Goal: Task Accomplishment & Management: Use online tool/utility

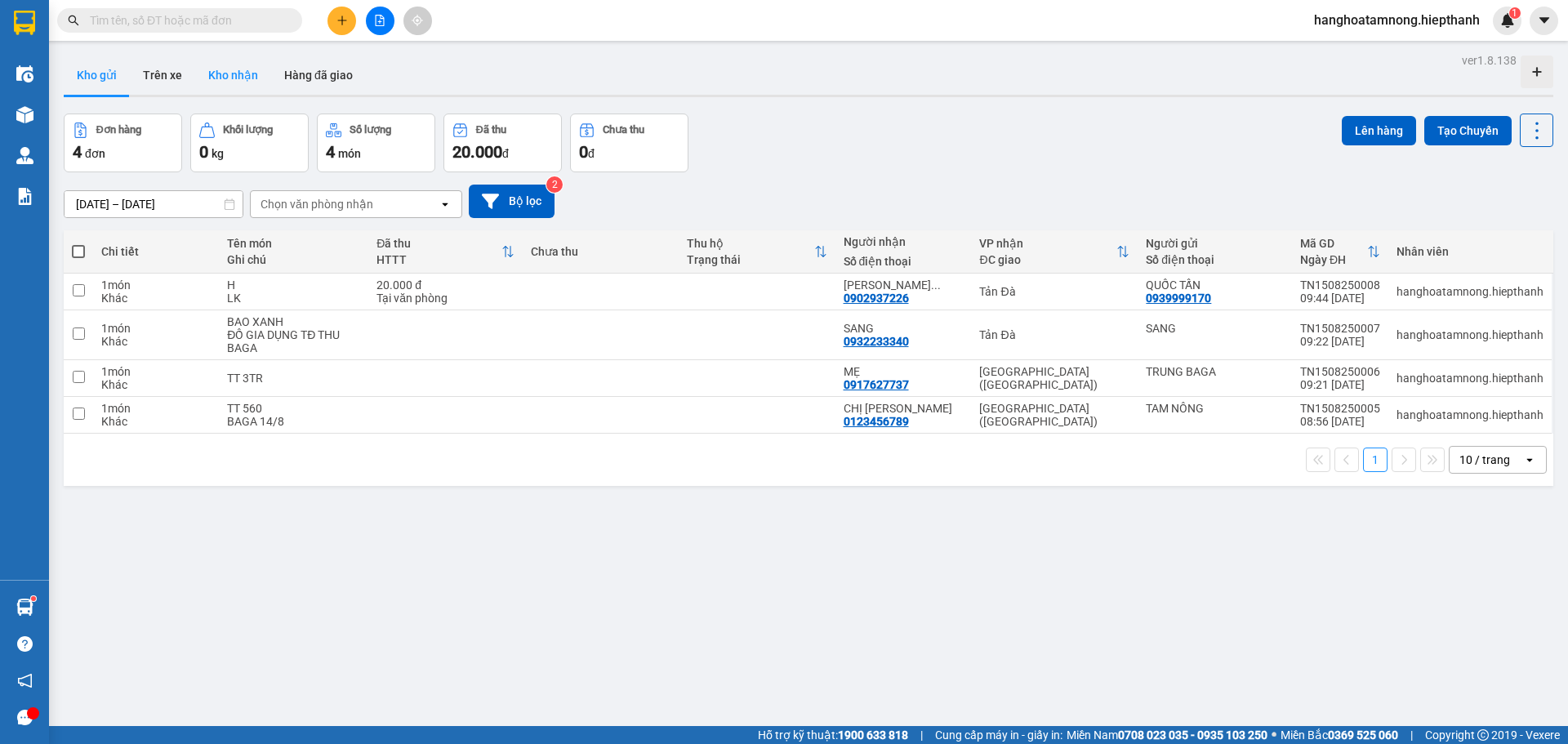
click at [249, 58] on button "Kho nhận" at bounding box center [233, 74] width 76 height 39
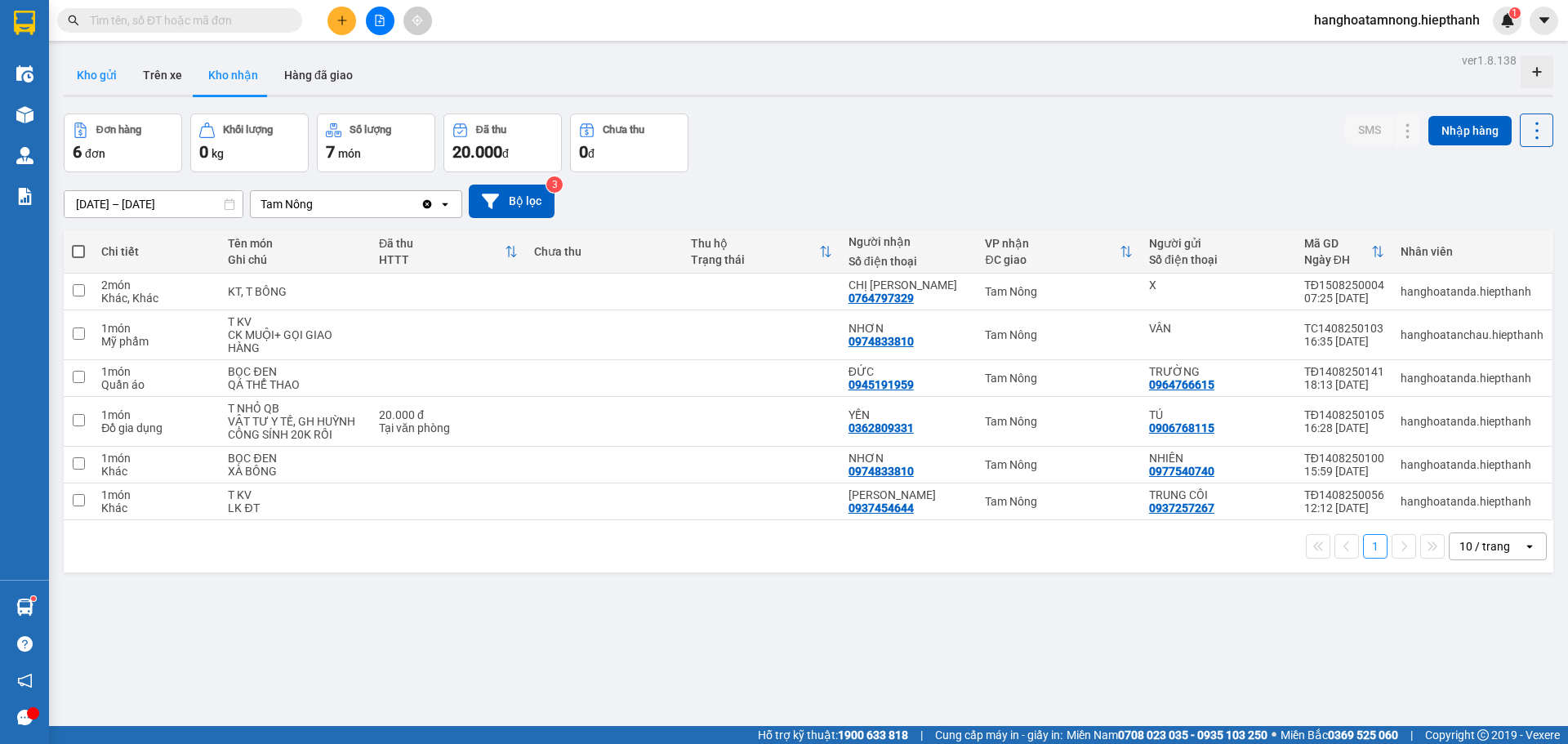
click at [94, 79] on button "Kho gửi" at bounding box center [97, 74] width 67 height 39
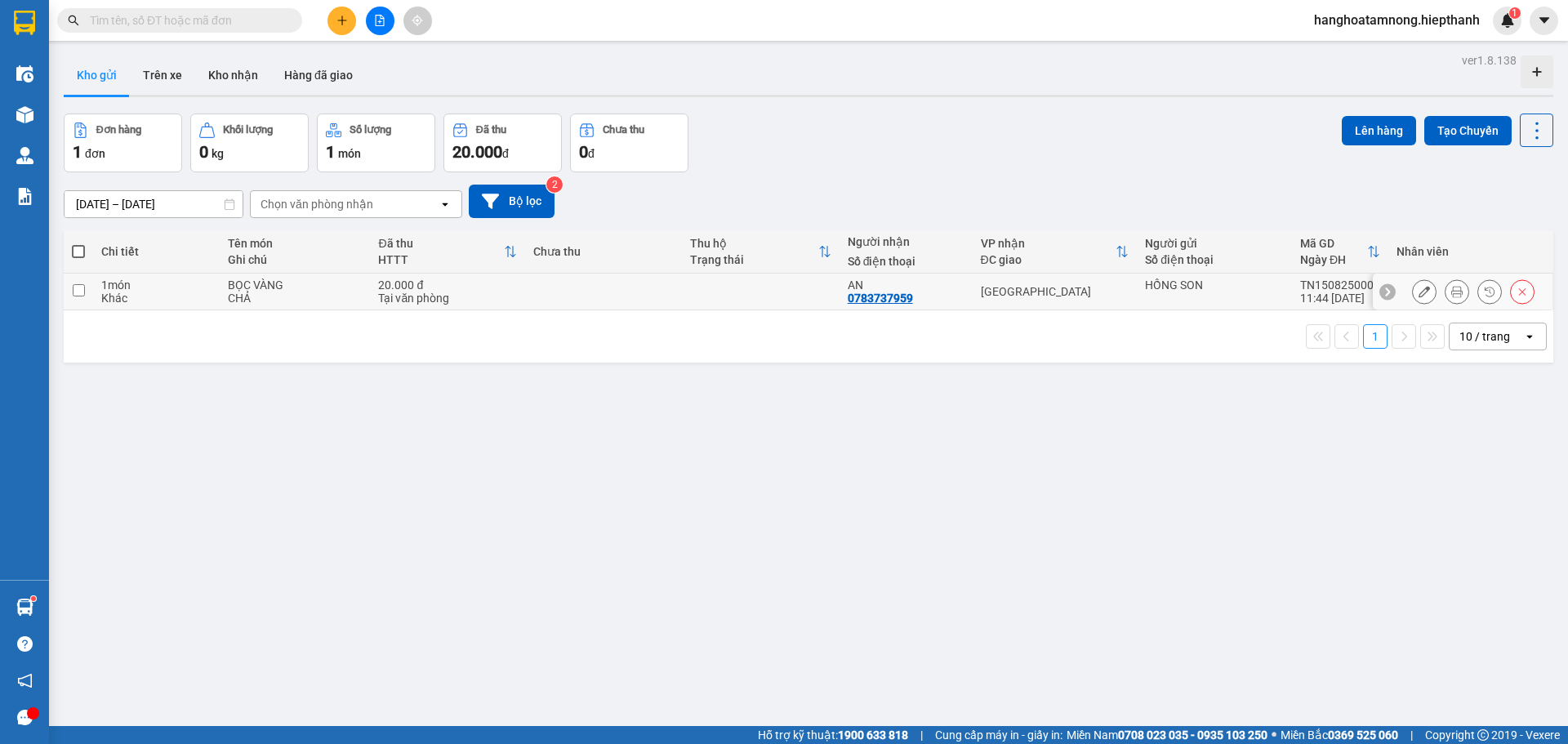
click at [1451, 288] on icon at bounding box center [1457, 291] width 11 height 11
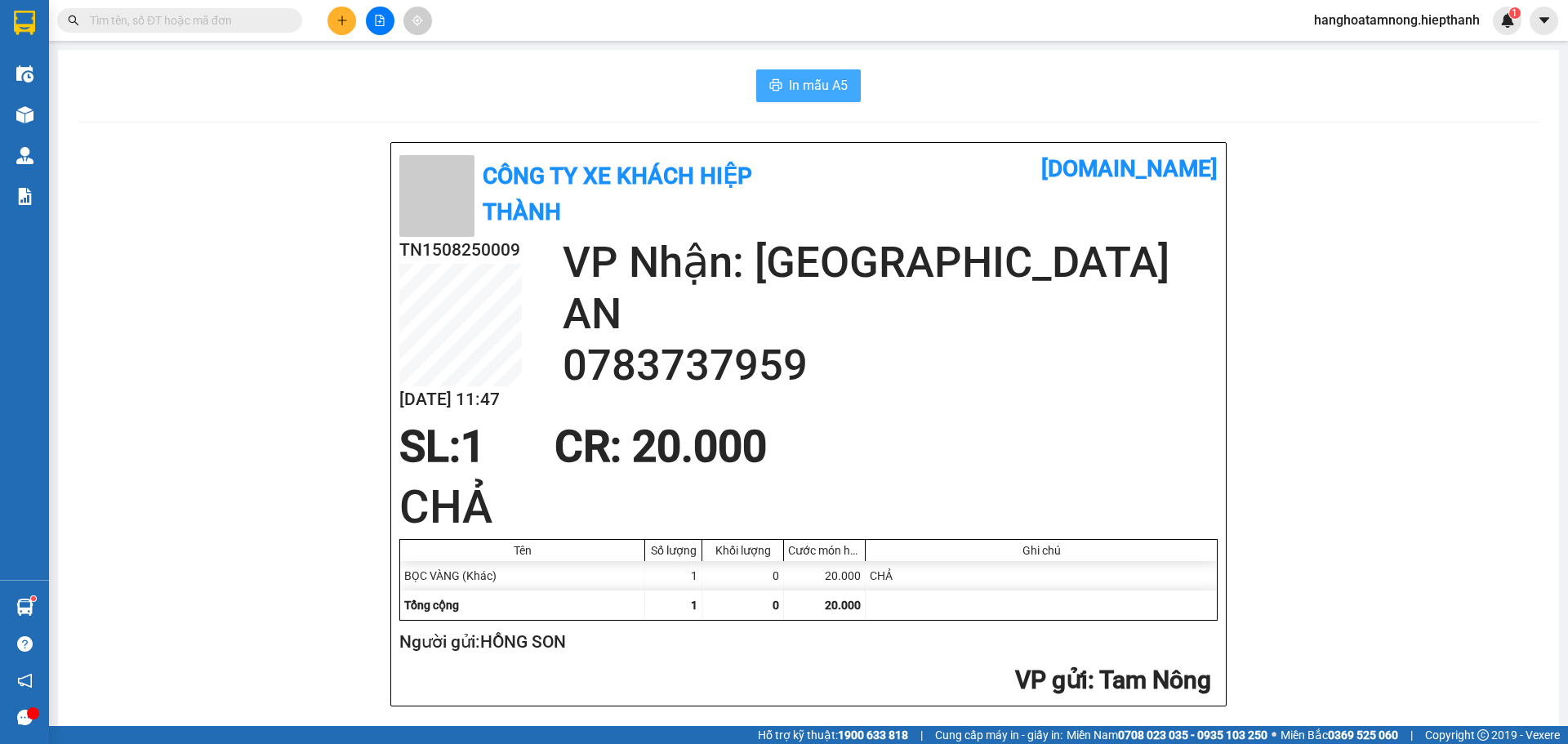
click at [831, 84] on span "In mẫu A5" at bounding box center [818, 85] width 59 height 20
